Goal: Task Accomplishment & Management: Manage account settings

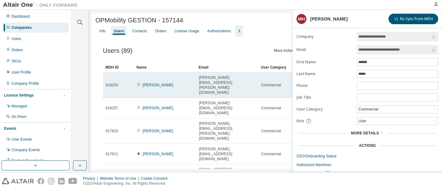
scroll to position [42, 0]
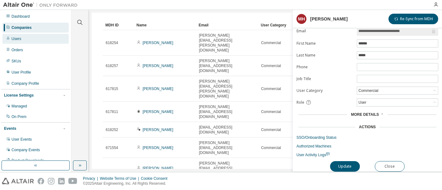
click at [41, 37] on div "Users" at bounding box center [35, 39] width 66 height 10
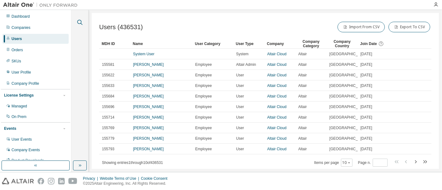
click at [80, 22] on icon "button" at bounding box center [79, 22] width 7 height 7
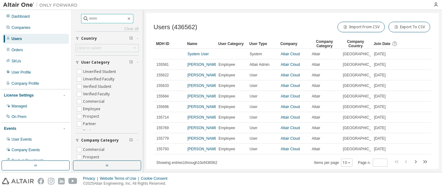
click at [93, 18] on input "text" at bounding box center [107, 19] width 37 height 6
paste input "**********"
type input "**********"
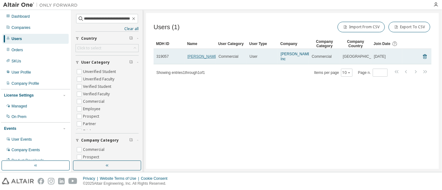
click at [203, 58] on link "[PERSON_NAME]" at bounding box center [202, 56] width 31 height 4
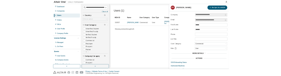
scroll to position [19, 0]
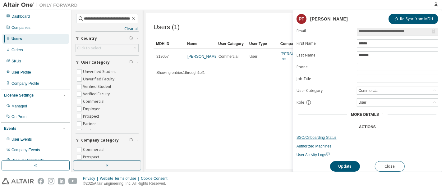
click at [320, 135] on link "SSO/Onboarding Status" at bounding box center [367, 137] width 142 height 5
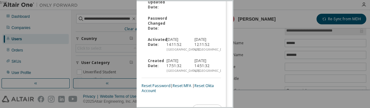
scroll to position [189, 0]
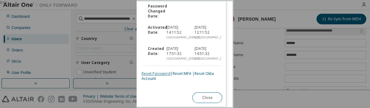
click at [159, 73] on link "Reset Password" at bounding box center [155, 73] width 29 height 5
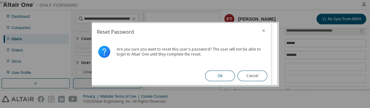
click at [218, 77] on button "Ok" at bounding box center [220, 75] width 30 height 11
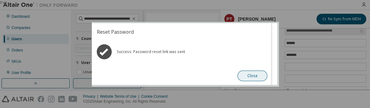
click at [258, 75] on button "Close" at bounding box center [252, 75] width 30 height 11
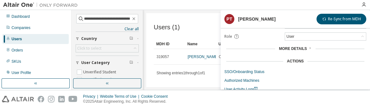
scroll to position [102, 0]
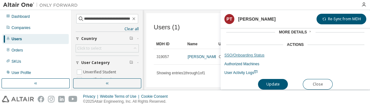
click at [255, 54] on link "SSO/Onboarding Status" at bounding box center [295, 55] width 142 height 5
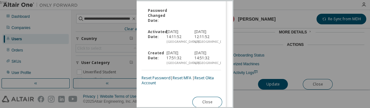
scroll to position [189, 0]
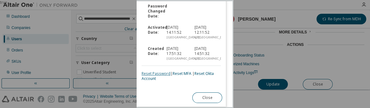
click at [161, 73] on link "Reset Password" at bounding box center [155, 73] width 29 height 5
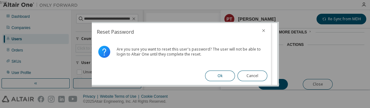
click at [210, 74] on button "Ok" at bounding box center [220, 75] width 30 height 11
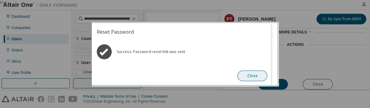
click at [254, 78] on button "Close" at bounding box center [252, 75] width 30 height 11
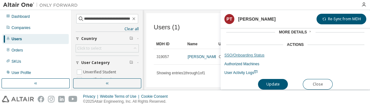
click at [243, 53] on link "SSO/Onboarding Status" at bounding box center [295, 55] width 142 height 5
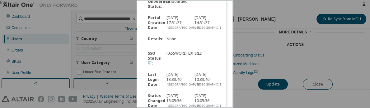
scroll to position [34, 0]
